Goal: Navigation & Orientation: Find specific page/section

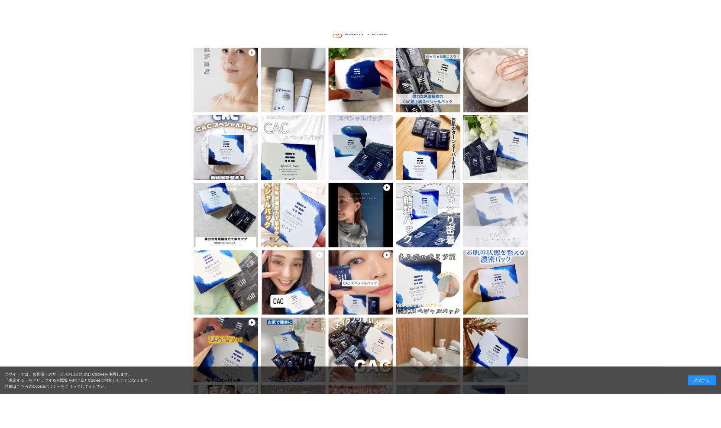
scroll to position [130, 0]
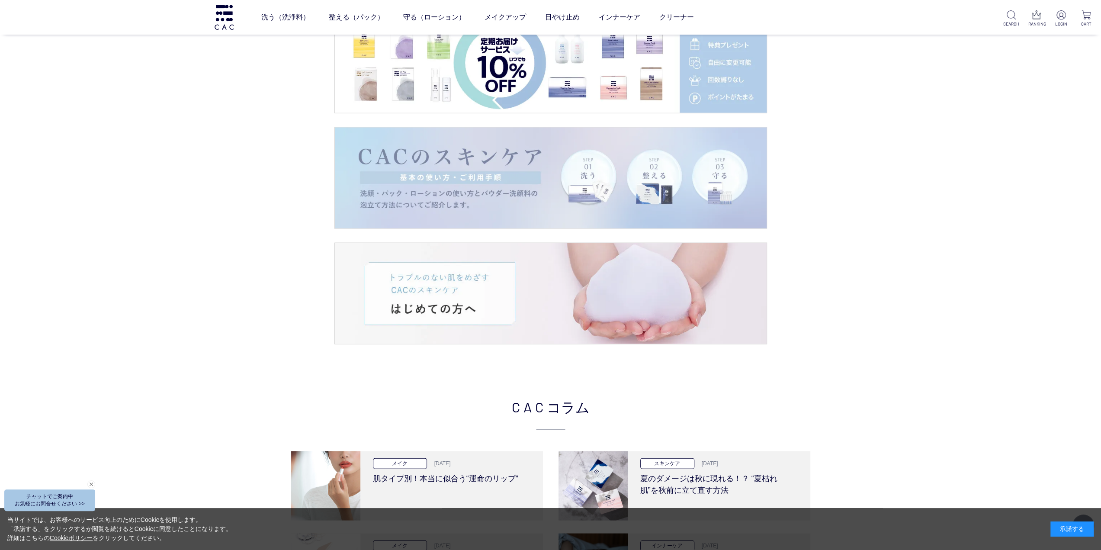
scroll to position [1731, 0]
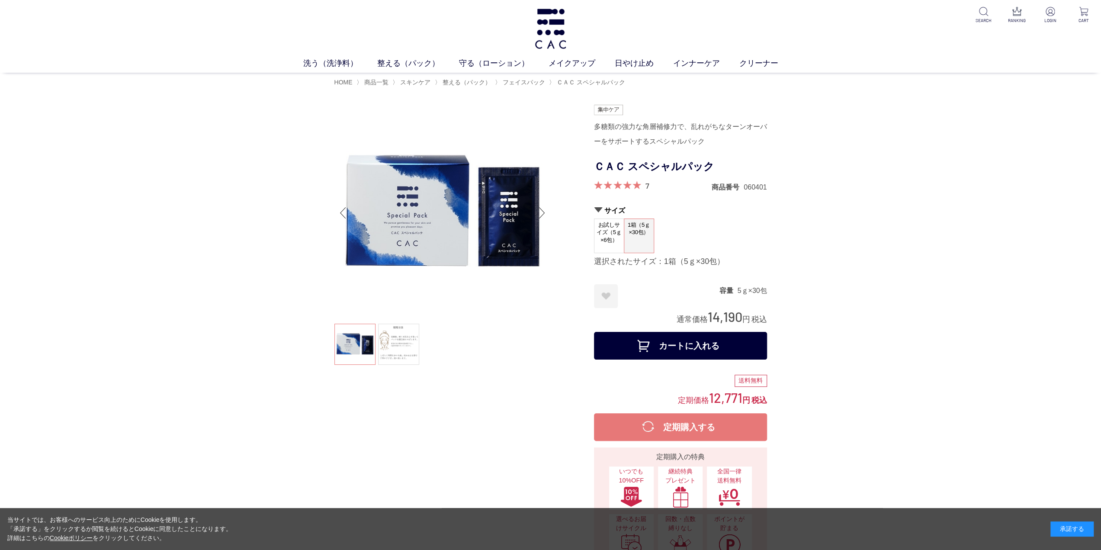
drag, startPoint x: 576, startPoint y: 519, endPoint x: 593, endPoint y: 528, distance: 19.0
drag, startPoint x: 593, startPoint y: 528, endPoint x: 476, endPoint y: 375, distance: 192.0
click at [476, 375] on div at bounding box center [465, 341] width 260 height 472
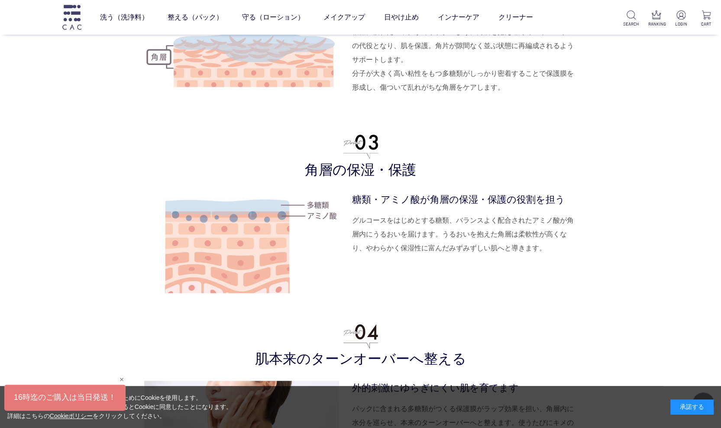
scroll to position [2294, 0]
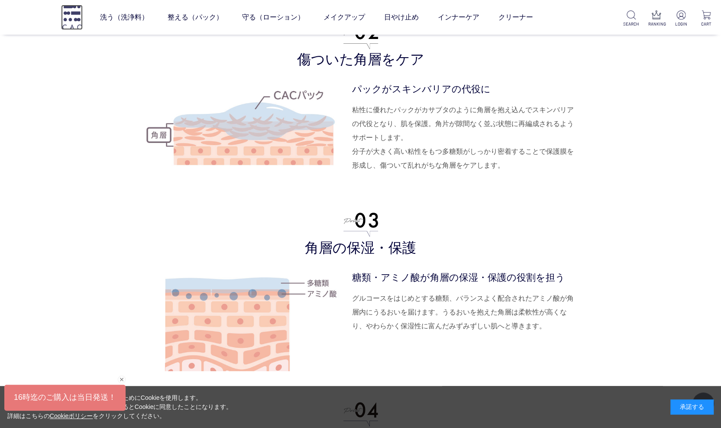
click at [73, 17] on img at bounding box center [72, 17] width 22 height 25
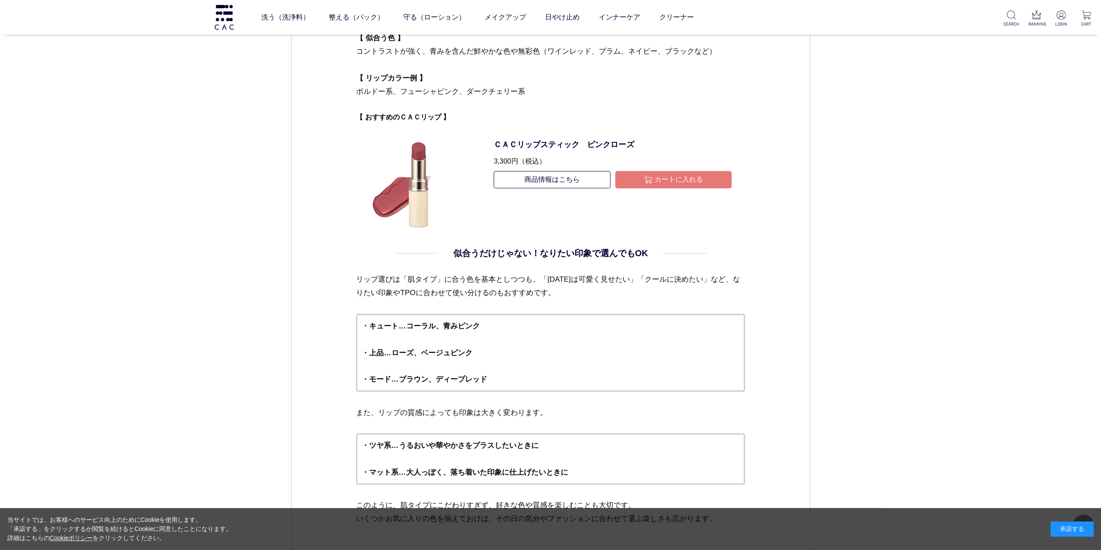
scroll to position [3808, 0]
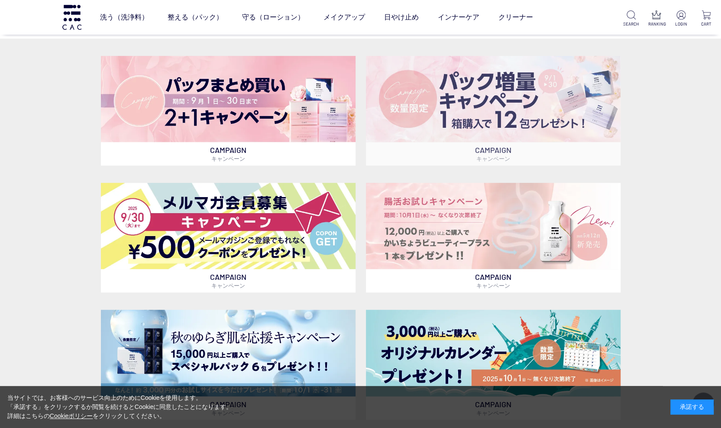
scroll to position [130, 0]
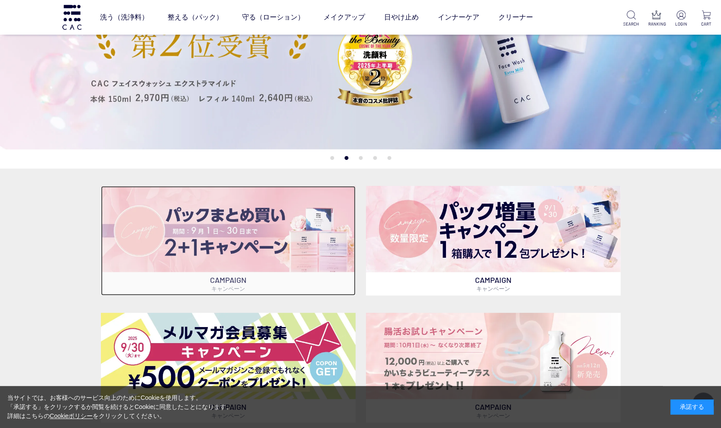
click at [275, 259] on img at bounding box center [228, 229] width 254 height 86
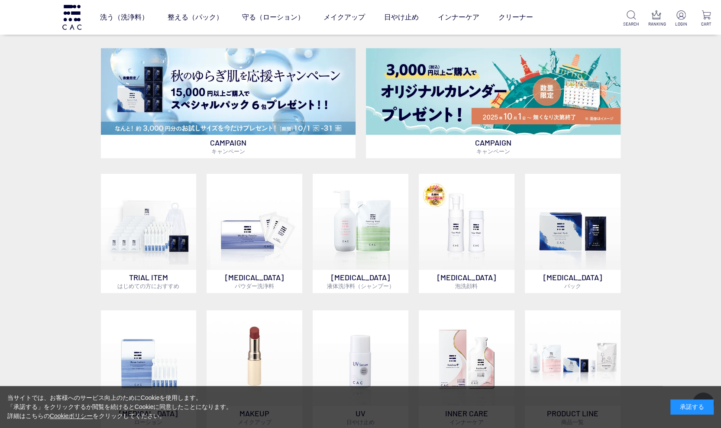
scroll to position [519, 0]
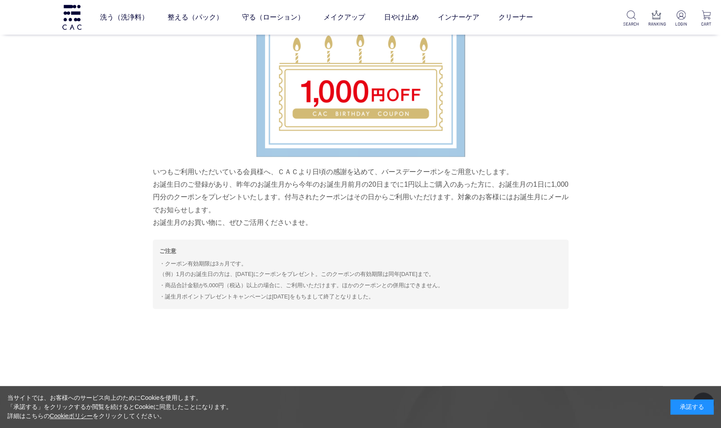
scroll to position [4439, 0]
